Goal: Answer question/provide support

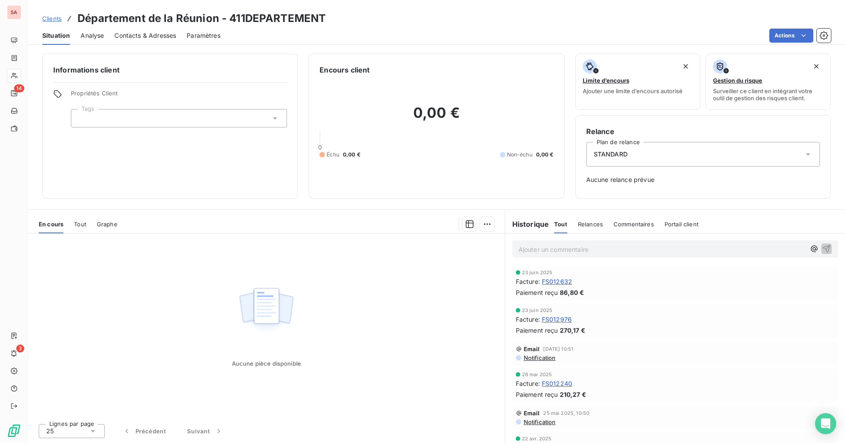
click at [555, 246] on p "Ajouter un commentaire ﻿" at bounding box center [661, 249] width 287 height 11
click at [534, 251] on p "Ajouter un commentaire ﻿" at bounding box center [661, 249] width 287 height 11
click at [822, 249] on icon "button" at bounding box center [826, 248] width 9 height 9
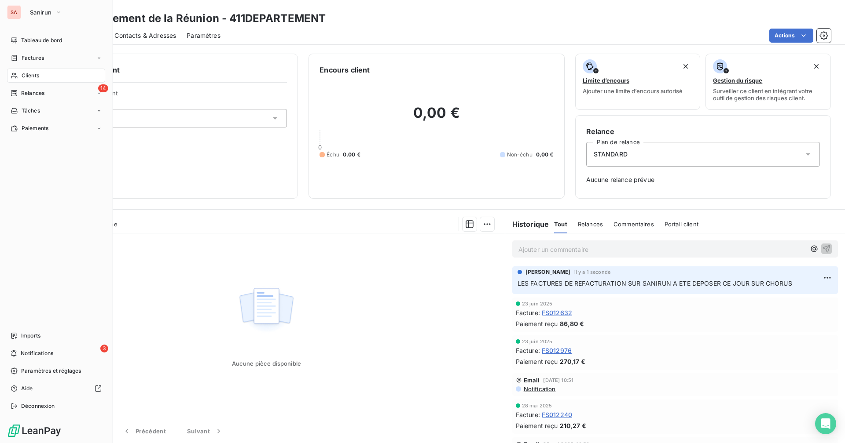
click at [16, 75] on icon at bounding box center [14, 75] width 7 height 7
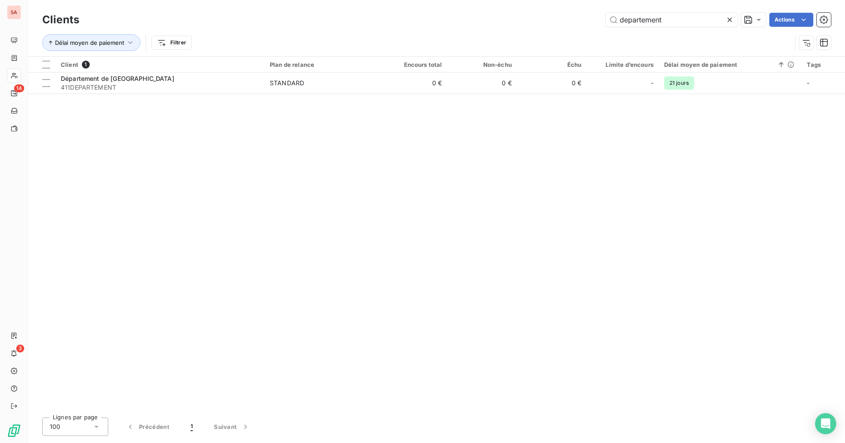
drag, startPoint x: 670, startPoint y: 22, endPoint x: 596, endPoint y: 25, distance: 73.5
click at [596, 25] on div "departement Actions" at bounding box center [460, 20] width 741 height 14
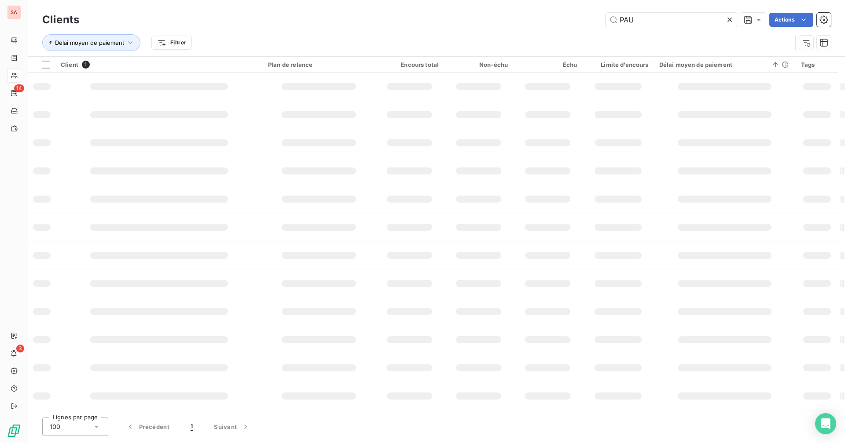
type input "[PERSON_NAME]"
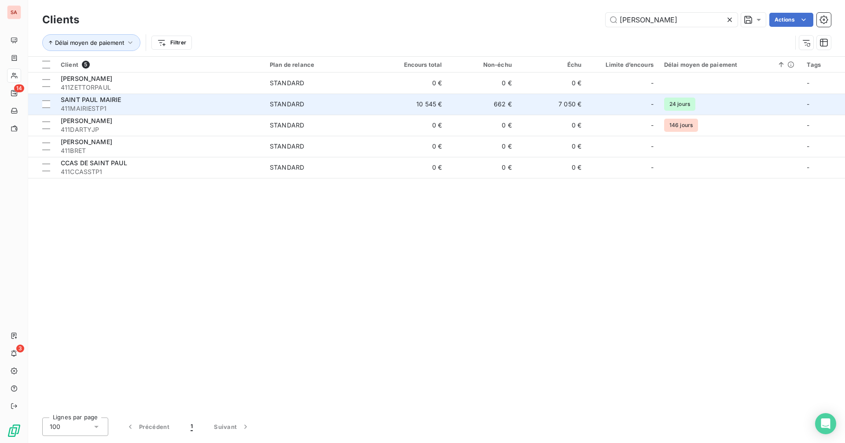
click at [493, 101] on td "662 €" at bounding box center [482, 104] width 70 height 21
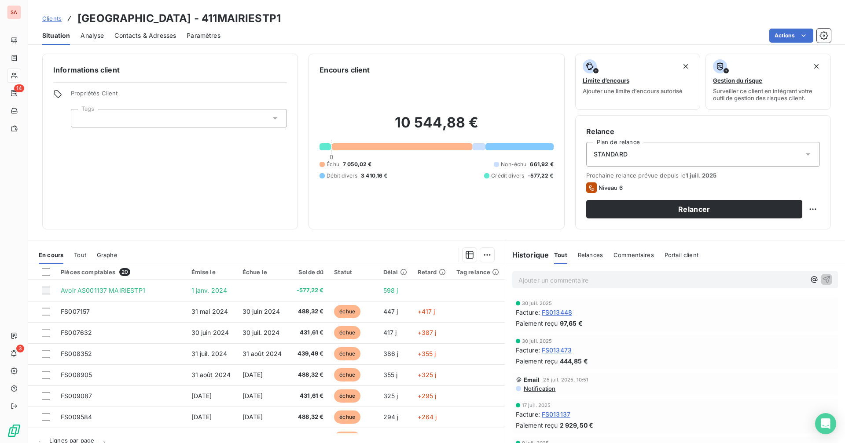
click at [588, 280] on p "Ajouter un commentaire ﻿" at bounding box center [661, 280] width 287 height 11
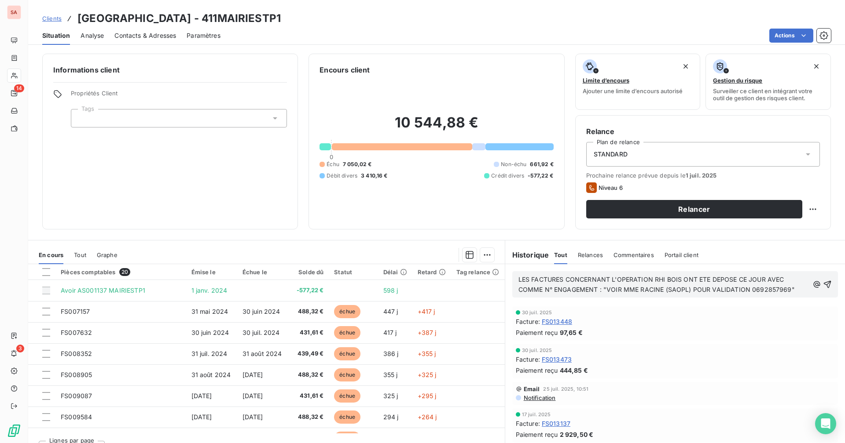
click at [787, 291] on p "LES FACTURES CONCERNANT L'OPERATION RHI BOIS ONT ETE DEPOSE CE JOUR AVEC COMME …" at bounding box center [663, 285] width 290 height 20
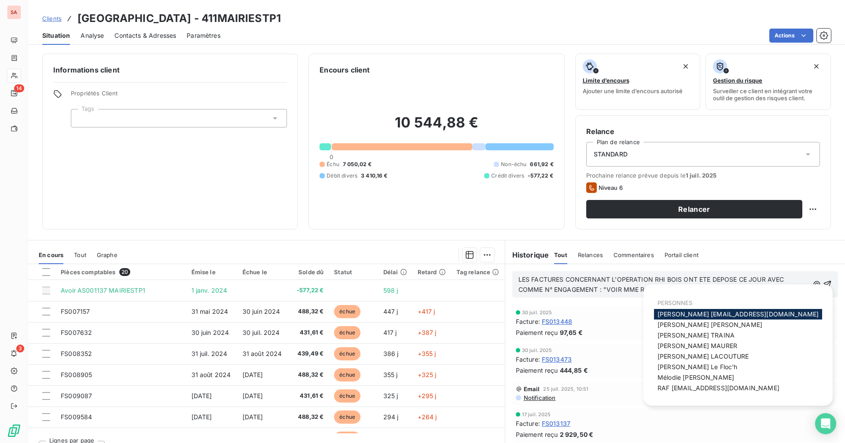
click at [766, 314] on span "Bertrand [EMAIL_ADDRESS][DOMAIN_NAME]" at bounding box center [737, 314] width 161 height 7
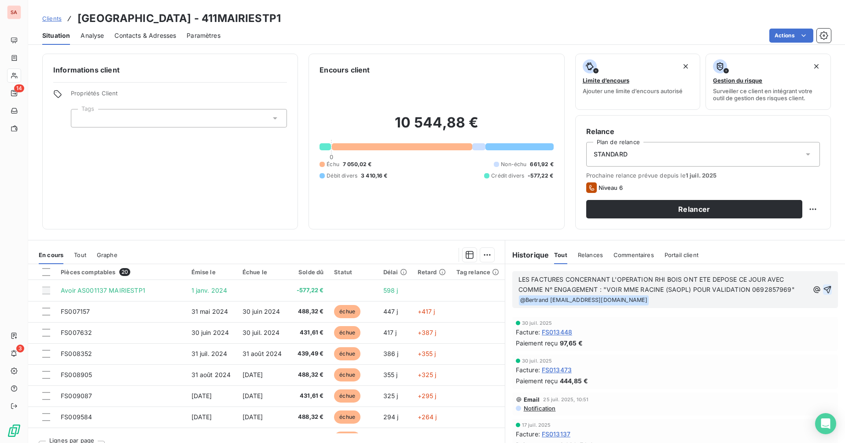
click at [823, 288] on icon "button" at bounding box center [827, 289] width 9 height 9
